Goal: Transaction & Acquisition: Subscribe to service/newsletter

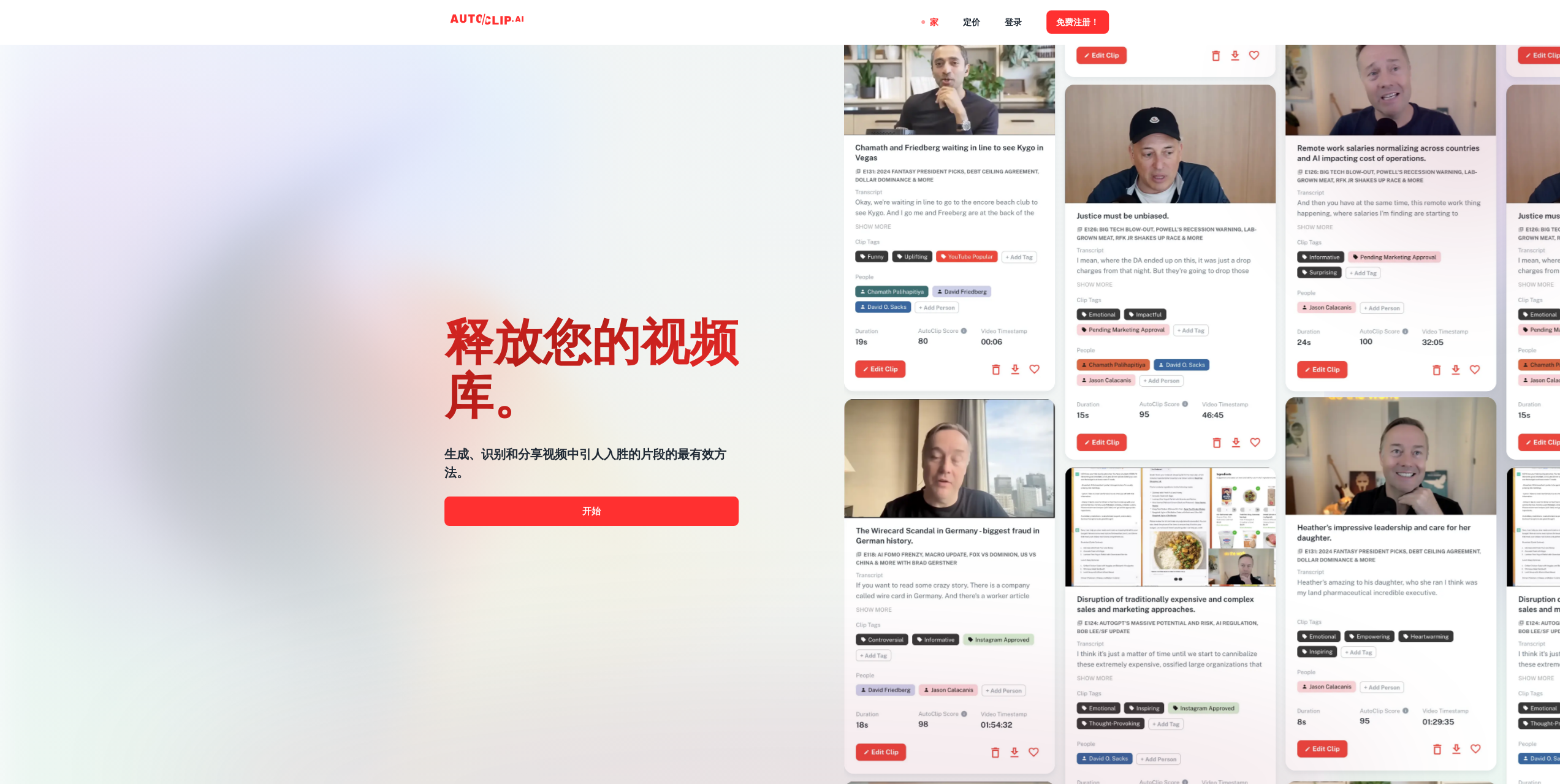
click at [688, 203] on div "释放您的视频库。 生成、识别和分享视频中引人入胜的片段的最有效方法。 开始" at bounding box center [591, 416] width 294 height 784
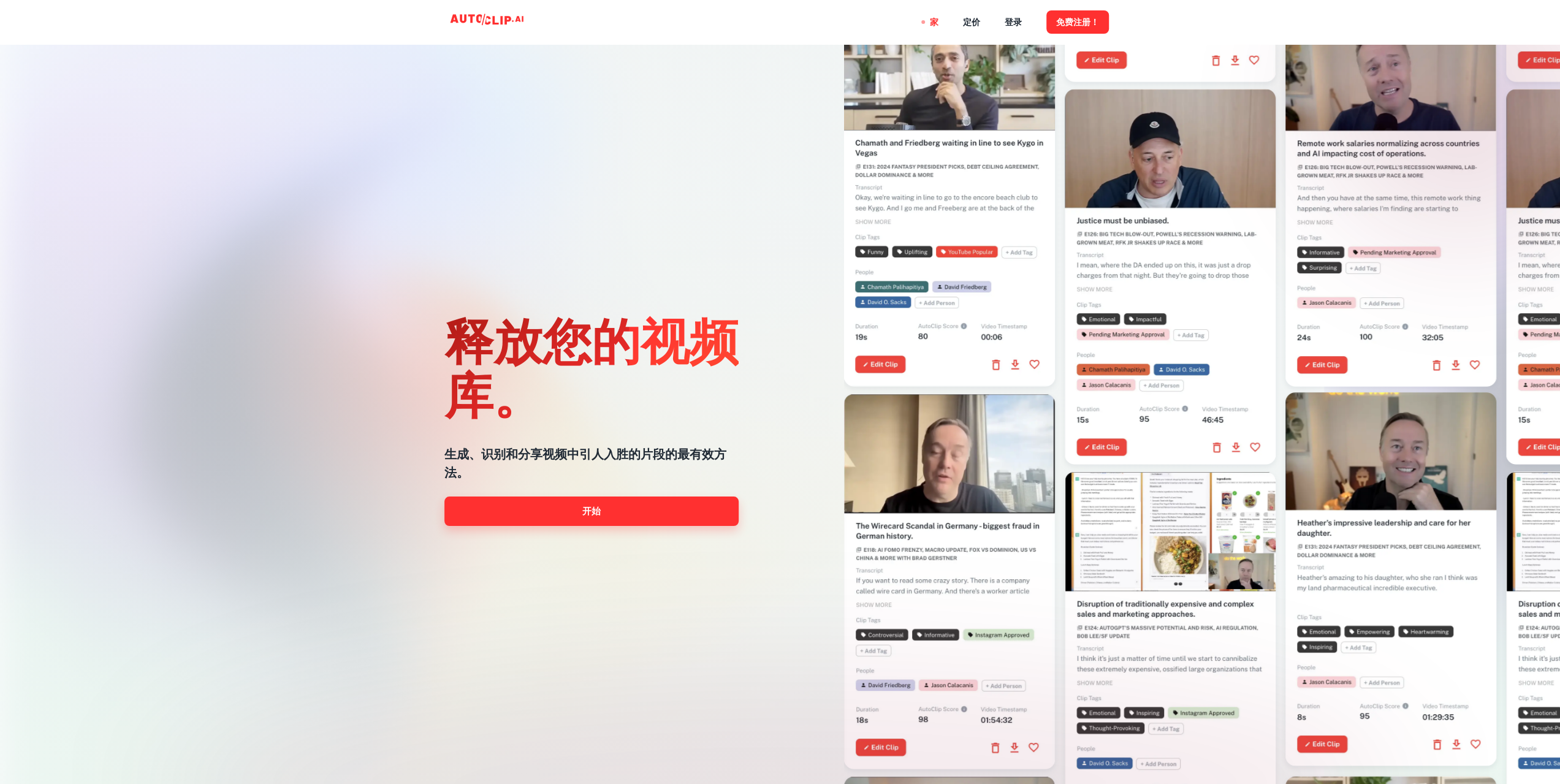
click at [644, 517] on link "开始" at bounding box center [591, 511] width 294 height 29
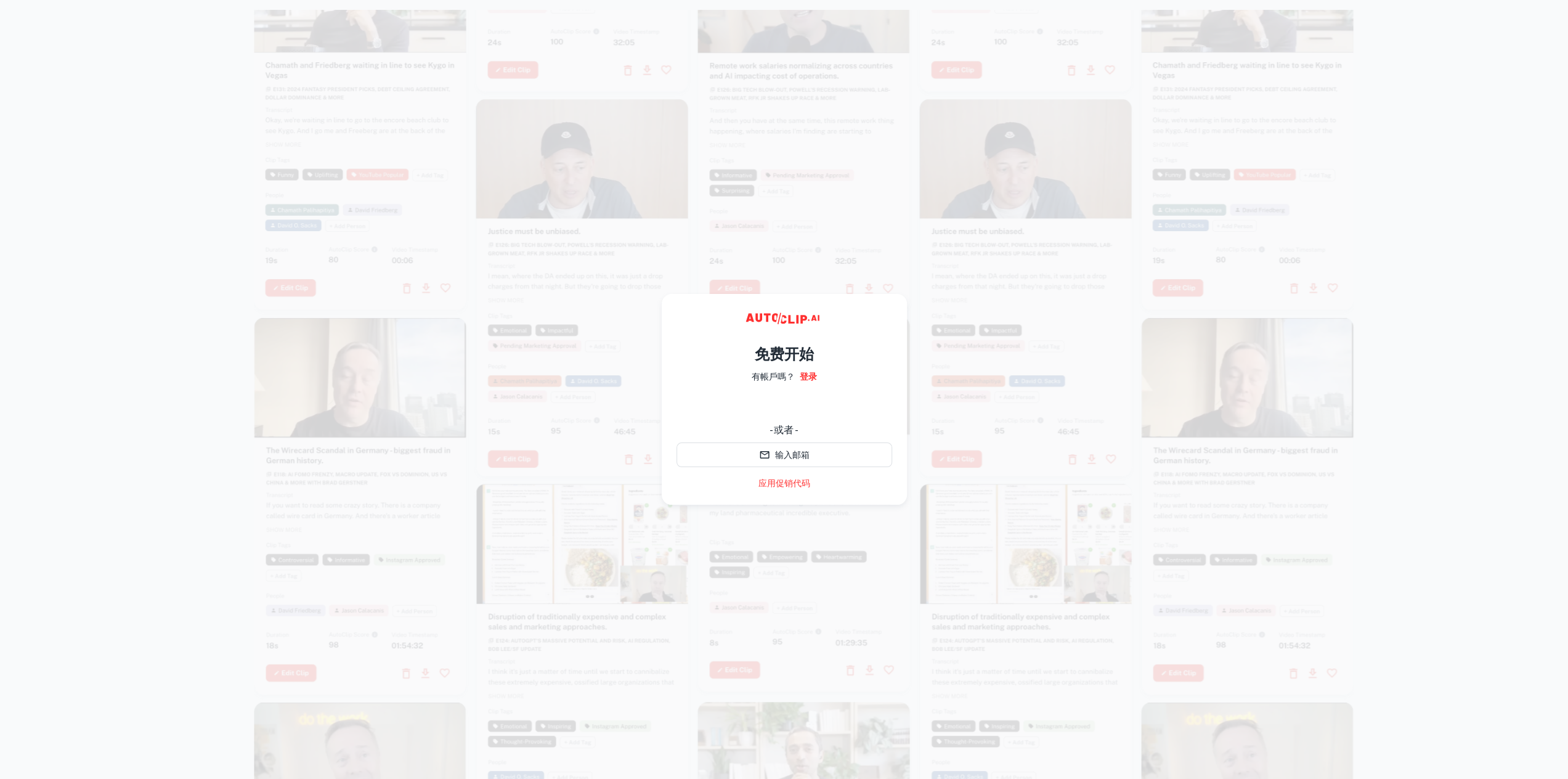
click at [1004, 474] on div at bounding box center [1026, 288] width 212 height 377
click at [1019, 330] on div at bounding box center [1026, 291] width 212 height 377
click at [796, 363] on h4 "免费开始" at bounding box center [784, 354] width 59 height 22
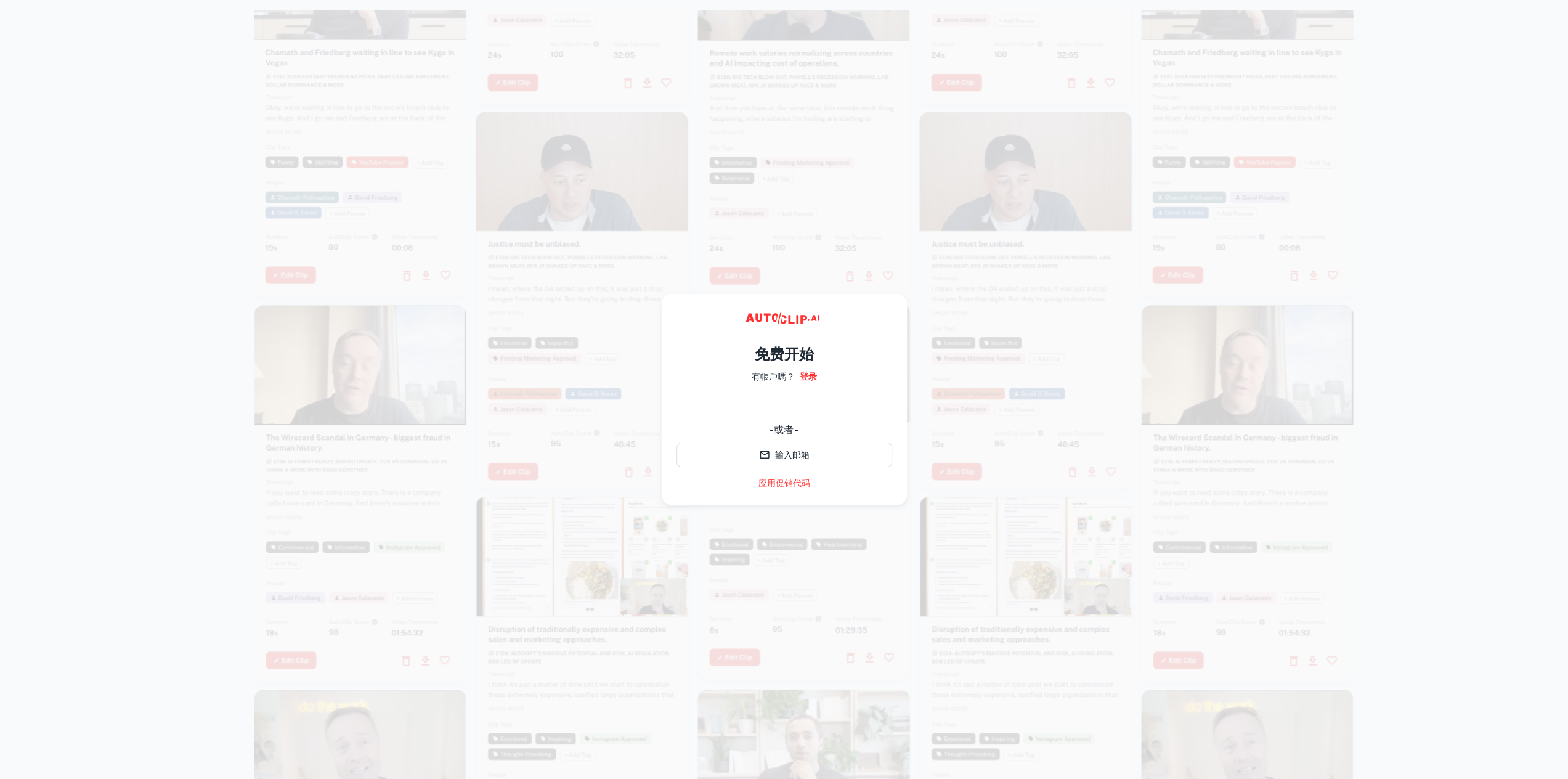
click at [1003, 385] on div at bounding box center [1026, 300] width 212 height 377
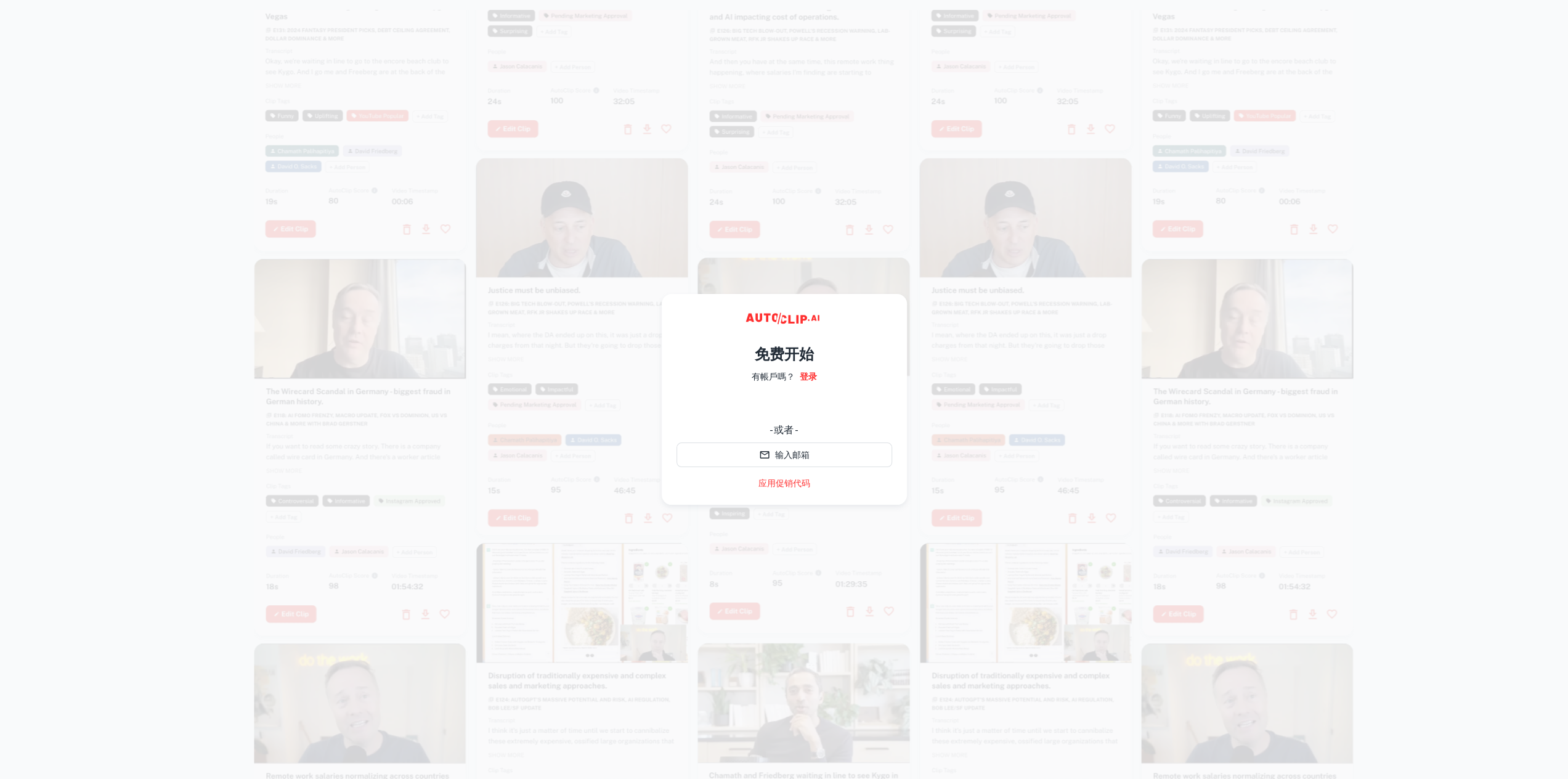
click at [918, 277] on div at bounding box center [804, 399] width 1100 height 779
click at [970, 401] on div at bounding box center [1026, 352] width 212 height 377
